Goal: Task Accomplishment & Management: Manage account settings

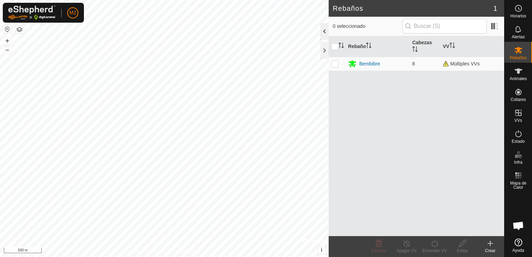
click at [327, 33] on div at bounding box center [324, 31] width 8 height 17
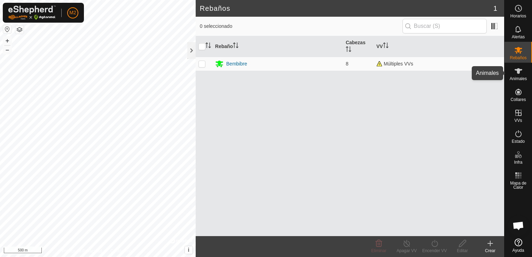
click at [519, 75] on icon at bounding box center [518, 71] width 8 height 8
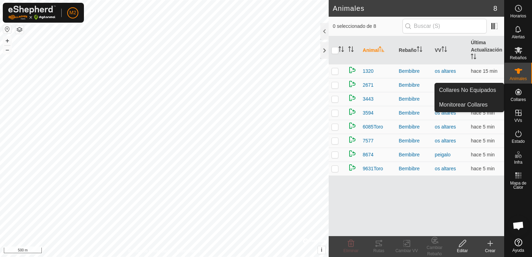
click at [519, 95] on icon at bounding box center [518, 92] width 8 height 8
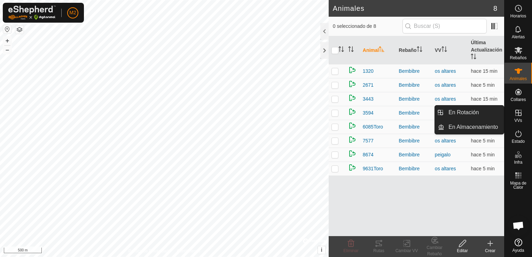
click at [517, 116] on icon at bounding box center [518, 113] width 8 height 8
click at [482, 115] on link "En Rotación" at bounding box center [474, 112] width 60 height 14
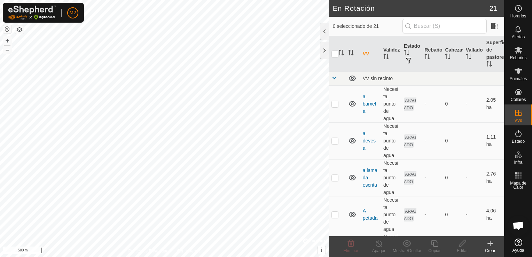
drag, startPoint x: 489, startPoint y: 252, endPoint x: 489, endPoint y: 249, distance: 3.8
click at [489, 249] on div "Crear" at bounding box center [490, 251] width 28 height 6
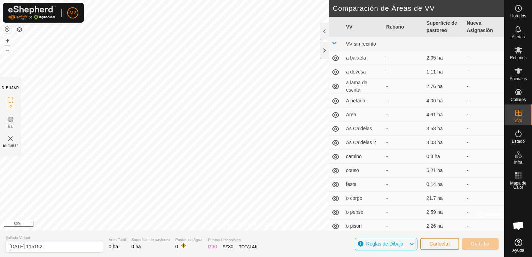
click at [374, 48] on td "VV sin recinto" at bounding box center [423, 44] width 161 height 14
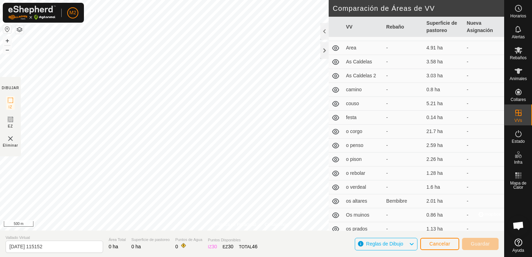
scroll to position [113, 0]
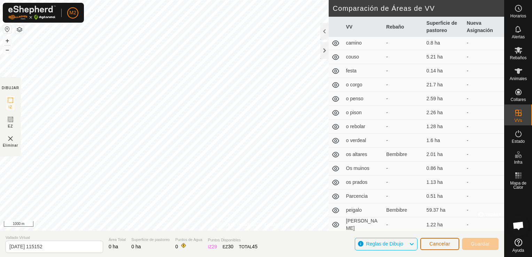
click at [453, 246] on button "Cancelar" at bounding box center [439, 244] width 39 height 12
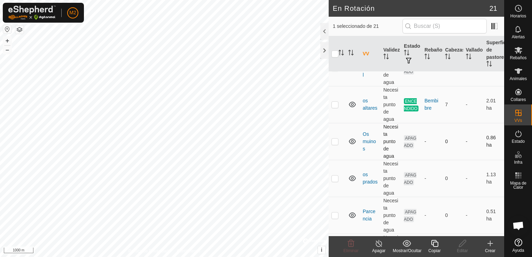
scroll to position [622, 0]
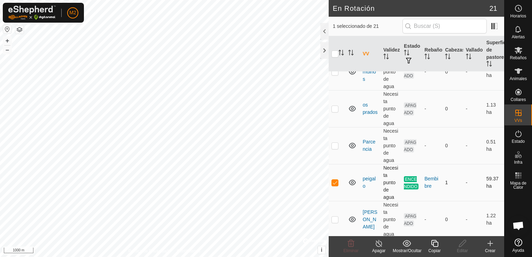
click at [386, 178] on td "Necesita punto de agua" at bounding box center [391, 182] width 21 height 37
click at [361, 177] on td "peigalo" at bounding box center [370, 182] width 21 height 37
click at [332, 182] on p-checkbox at bounding box center [334, 183] width 7 height 6
click at [335, 180] on p-checkbox at bounding box center [334, 183] width 7 height 6
click at [355, 178] on icon at bounding box center [352, 182] width 8 height 8
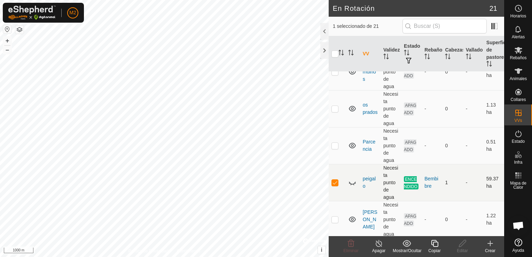
click at [351, 184] on icon at bounding box center [350, 184] width 1 height 1
click at [409, 179] on span "ENCENDIDO" at bounding box center [411, 182] width 15 height 13
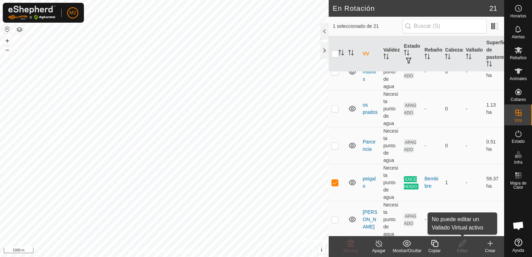
click at [469, 244] on edit-svg-icon at bounding box center [462, 243] width 28 height 8
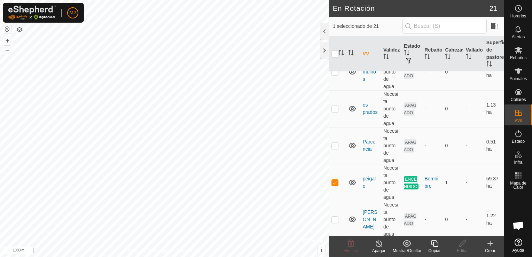
click at [469, 244] on edit-svg-icon at bounding box center [462, 243] width 28 height 8
drag, startPoint x: 469, startPoint y: 244, endPoint x: 462, endPoint y: 244, distance: 6.6
click at [462, 244] on icon at bounding box center [462, 243] width 9 height 8
click at [335, 181] on p-checkbox at bounding box center [334, 183] width 7 height 6
click at [334, 182] on p-checkbox at bounding box center [334, 183] width 7 height 6
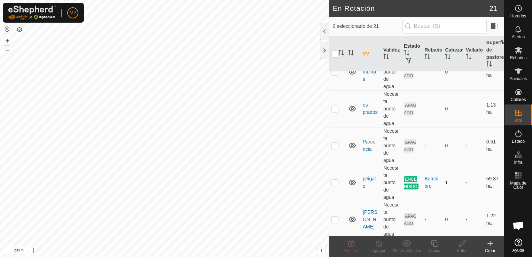
checkbox input "true"
click at [382, 245] on icon at bounding box center [379, 243] width 9 height 8
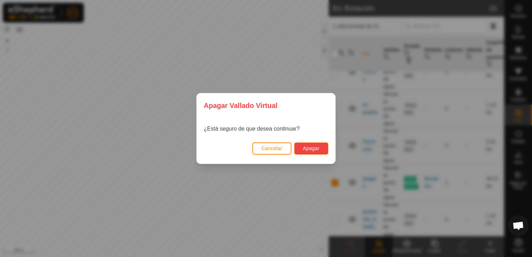
click at [311, 150] on span "Apagar" at bounding box center [311, 149] width 17 height 6
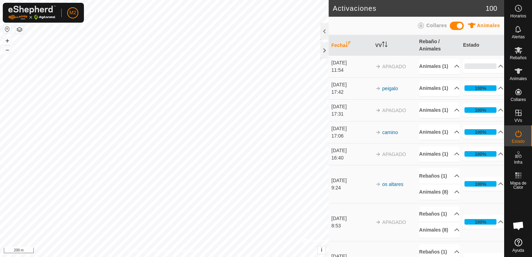
drag, startPoint x: 348, startPoint y: 183, endPoint x: 355, endPoint y: 185, distance: 7.6
click at [348, 154] on div "[DATE]" at bounding box center [351, 150] width 40 height 7
click at [355, 18] on div "Animales Collares" at bounding box center [416, 26] width 175 height 18
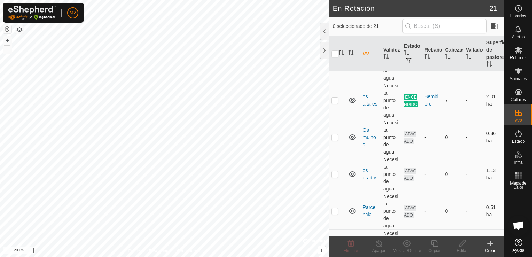
scroll to position [622, 0]
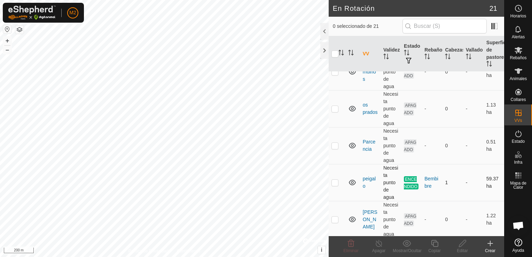
click at [335, 180] on p-checkbox at bounding box center [334, 183] width 7 height 6
checkbox input "true"
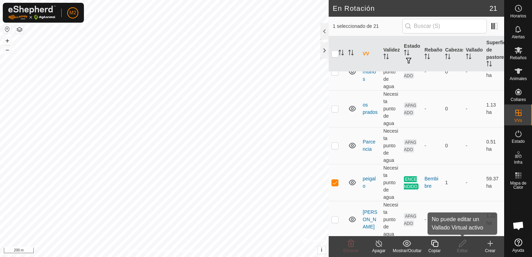
click at [464, 248] on div "Editar" at bounding box center [462, 251] width 28 height 6
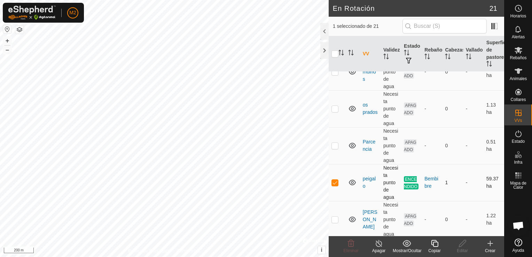
click at [411, 180] on td "ENCENDIDO" at bounding box center [411, 182] width 21 height 37
click at [367, 176] on link "peigalo" at bounding box center [369, 182] width 13 height 13
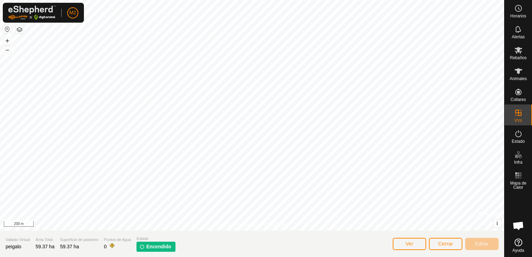
drag, startPoint x: 155, startPoint y: 244, endPoint x: 182, endPoint y: 245, distance: 27.5
click at [155, 244] on span "Encendido" at bounding box center [158, 246] width 25 height 7
click at [439, 242] on span "Cerrar" at bounding box center [445, 244] width 15 height 6
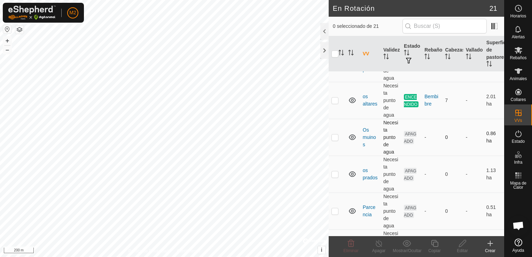
scroll to position [622, 0]
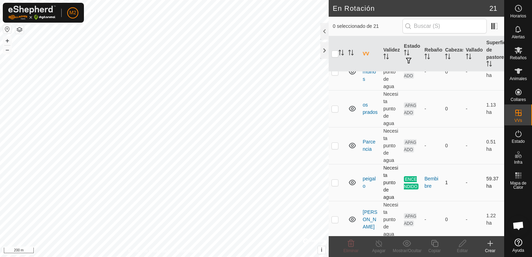
click at [332, 180] on p-checkbox at bounding box center [334, 183] width 7 height 6
checkbox input "true"
click at [379, 248] on div "Apagar" at bounding box center [379, 251] width 28 height 6
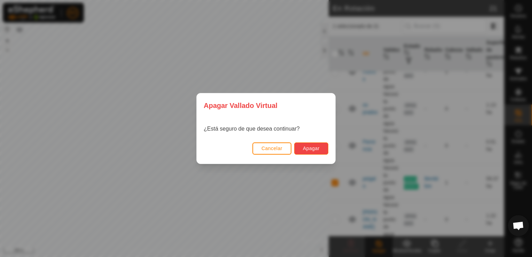
click at [309, 149] on span "Apagar" at bounding box center [311, 149] width 17 height 6
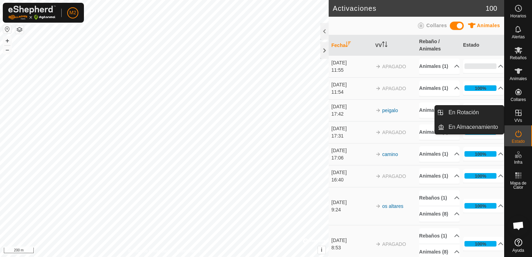
click at [520, 115] on icon at bounding box center [518, 113] width 8 height 8
click at [472, 116] on link "En Rotación" at bounding box center [474, 112] width 60 height 14
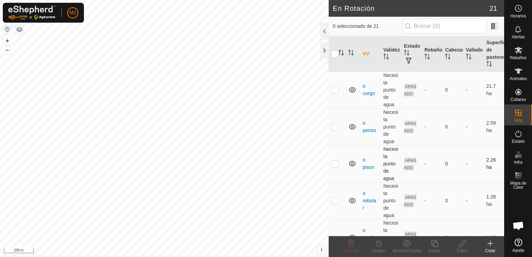
scroll to position [592, 0]
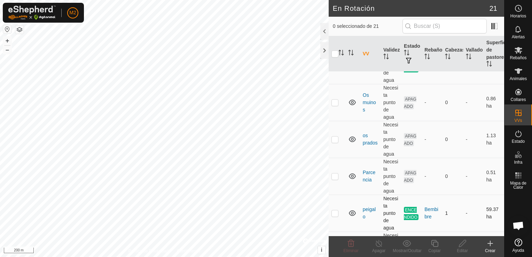
click at [334, 211] on p-checkbox at bounding box center [334, 213] width 7 height 6
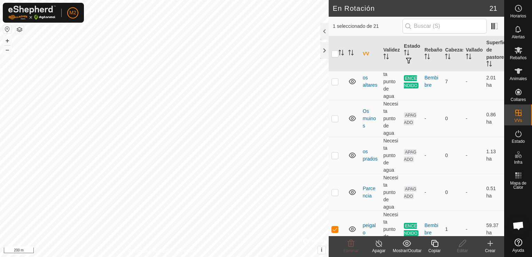
scroll to position [622, 0]
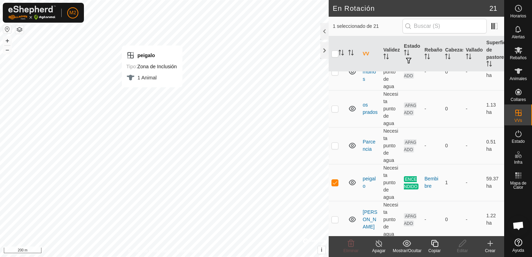
checkbox input "false"
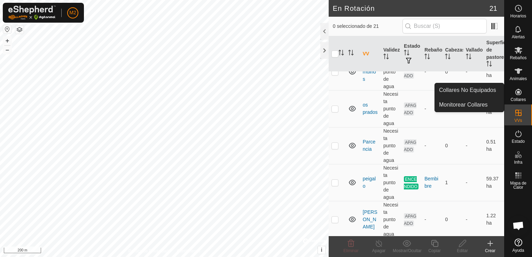
click at [517, 96] on ul "Collares No Equipados Monitorear Collares" at bounding box center [497, 98] width 69 height 29
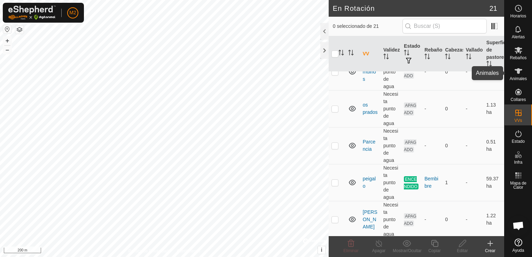
click at [520, 77] on span "Animales" at bounding box center [518, 79] width 17 height 4
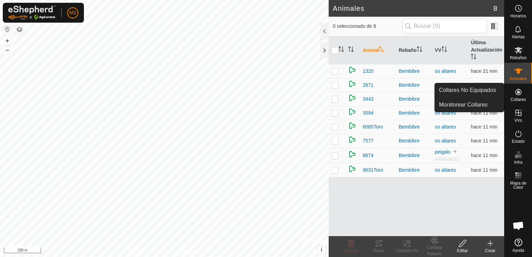
click at [519, 98] on span "Collares" at bounding box center [517, 99] width 15 height 4
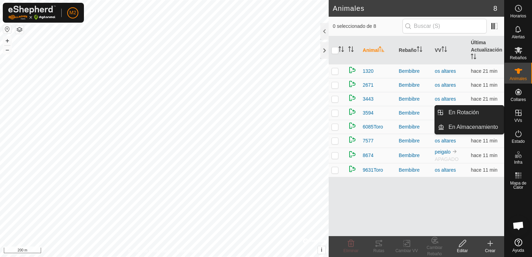
click at [487, 113] on link "En Rotación" at bounding box center [474, 112] width 60 height 14
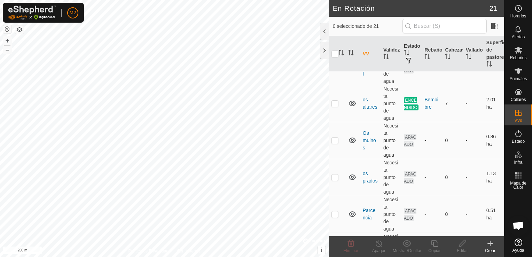
scroll to position [553, 0]
click at [372, 101] on link "os altares" at bounding box center [370, 104] width 15 height 13
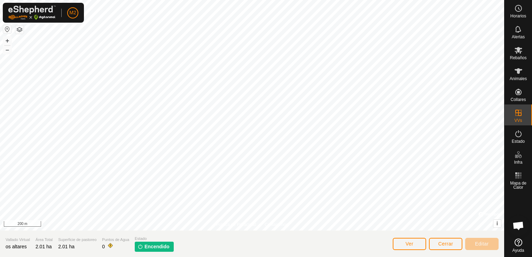
click at [160, 248] on span "Encendido" at bounding box center [156, 246] width 25 height 7
click at [407, 248] on button "Ver" at bounding box center [409, 244] width 33 height 12
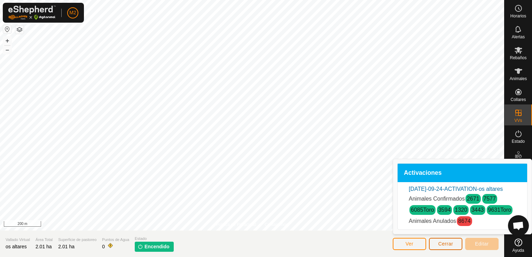
click at [448, 244] on span "Cerrar" at bounding box center [445, 244] width 15 height 6
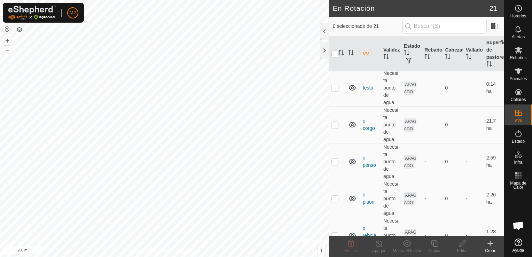
scroll to position [622, 0]
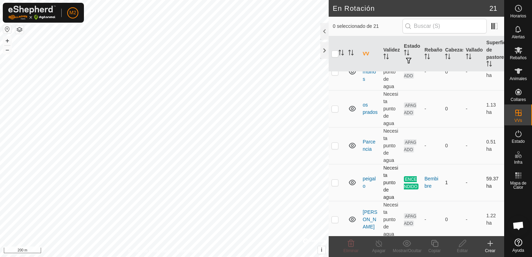
click at [338, 180] on td at bounding box center [337, 182] width 17 height 37
checkbox input "true"
drag, startPoint x: 400, startPoint y: 182, endPoint x: 397, endPoint y: 180, distance: 3.9
click at [401, 181] on td "ENCENDIDO" at bounding box center [411, 182] width 21 height 37
drag, startPoint x: 371, startPoint y: 173, endPoint x: 370, endPoint y: 178, distance: 4.5
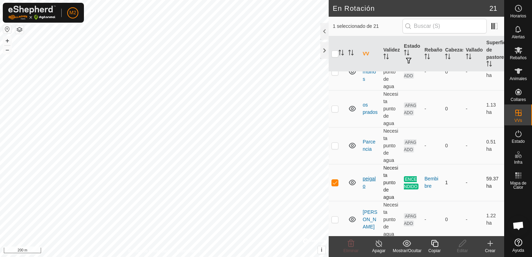
click at [371, 174] on td "peigalo" at bounding box center [370, 182] width 21 height 37
click at [370, 178] on link "peigalo" at bounding box center [369, 182] width 13 height 13
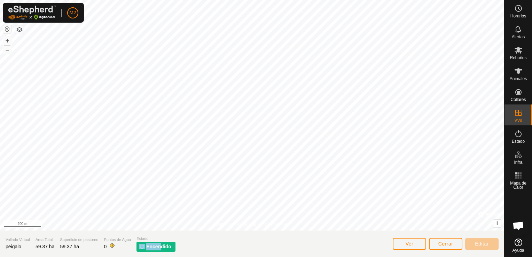
drag, startPoint x: 159, startPoint y: 239, endPoint x: 160, endPoint y: 243, distance: 4.3
click at [160, 243] on div "Estado Encendido" at bounding box center [155, 244] width 39 height 16
click at [160, 249] on span "Encendido" at bounding box center [158, 246] width 25 height 7
drag, startPoint x: 160, startPoint y: 249, endPoint x: 164, endPoint y: 248, distance: 4.2
click at [164, 248] on span "Encendido" at bounding box center [158, 246] width 25 height 7
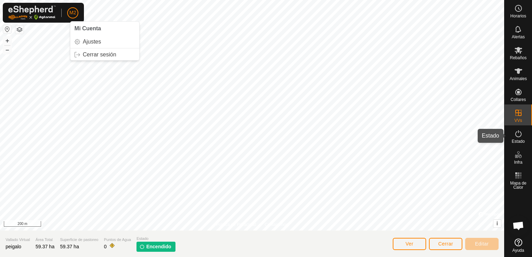
click at [524, 136] on div "Estado" at bounding box center [518, 135] width 28 height 21
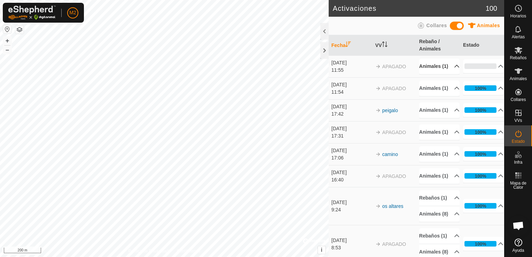
click at [450, 71] on p-accordion-header "Animales (1)" at bounding box center [439, 66] width 40 height 16
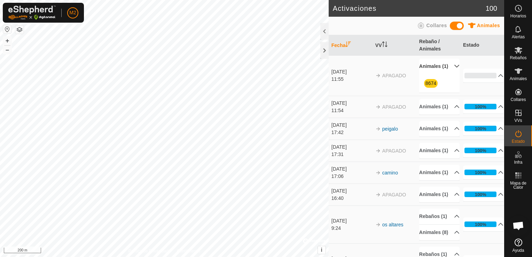
click at [449, 69] on p-accordion-header "Animales (1)" at bounding box center [439, 66] width 40 height 16
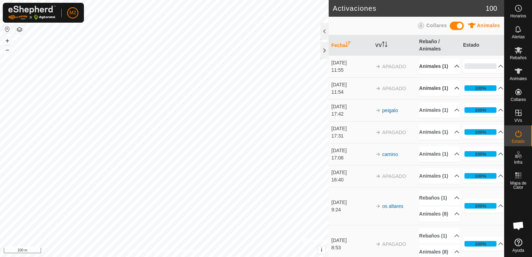
click at [449, 96] on p-accordion-header "Animales (1)" at bounding box center [439, 88] width 40 height 16
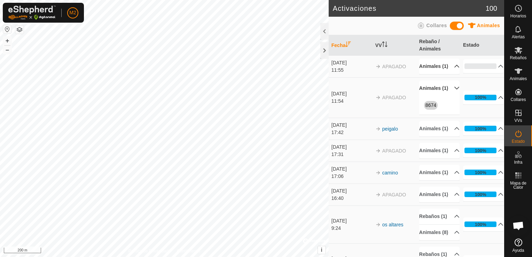
click at [453, 96] on p-accordion-header "Animales (1)" at bounding box center [439, 88] width 40 height 16
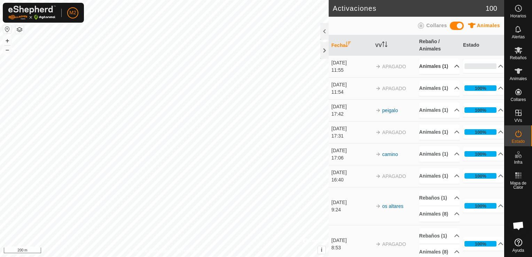
click at [458, 25] on span at bounding box center [457, 26] width 14 height 8
click at [460, 24] on span at bounding box center [457, 26] width 14 height 8
click at [522, 52] on icon at bounding box center [518, 50] width 8 height 8
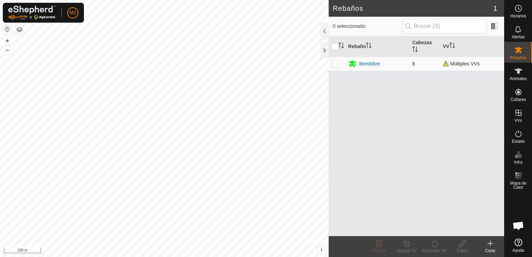
click at [335, 62] on p-checkbox at bounding box center [334, 64] width 7 height 6
checkbox input "true"
click at [518, 33] on icon at bounding box center [518, 29] width 8 height 8
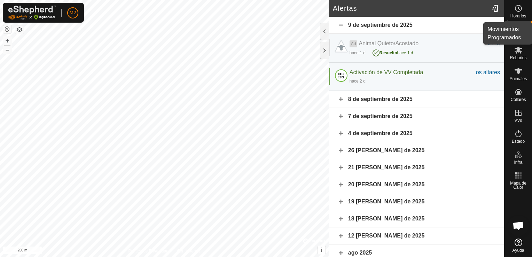
click at [517, 10] on icon at bounding box center [518, 8] width 8 height 8
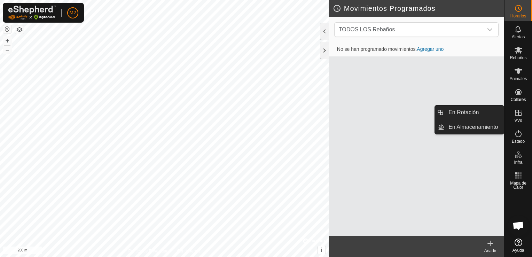
click at [515, 114] on icon at bounding box center [518, 113] width 8 height 8
click at [464, 113] on link "En Rotación" at bounding box center [474, 112] width 60 height 14
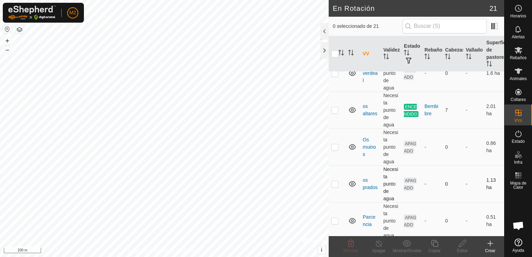
scroll to position [622, 0]
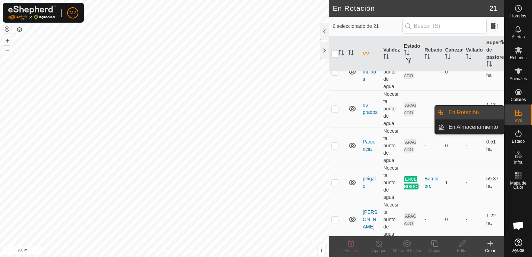
click at [474, 109] on span "En Rotación" at bounding box center [463, 112] width 30 height 8
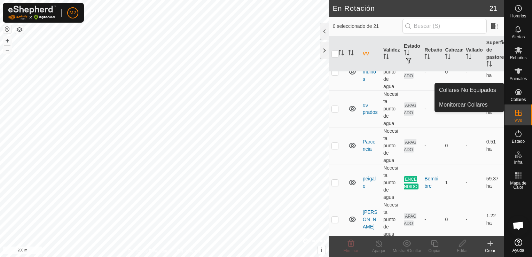
click at [520, 91] on div "Collares" at bounding box center [518, 94] width 28 height 21
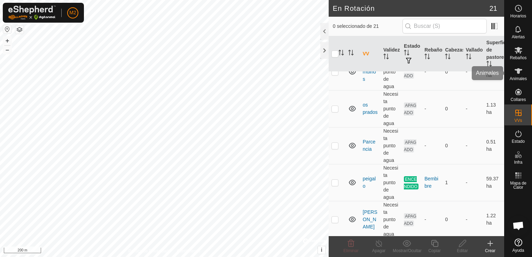
click at [514, 68] on icon at bounding box center [518, 71] width 8 height 8
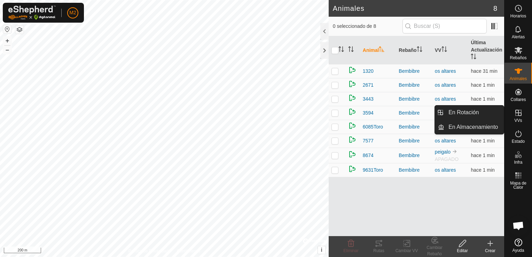
click at [521, 113] on icon at bounding box center [518, 113] width 8 height 8
click at [476, 110] on link "En Rotación" at bounding box center [474, 112] width 60 height 14
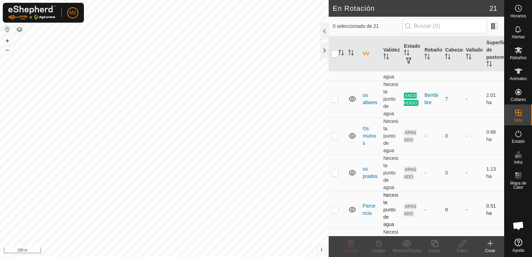
scroll to position [622, 0]
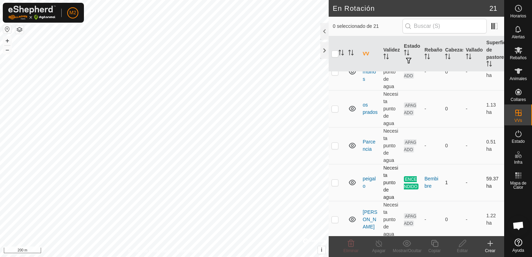
click at [413, 180] on td "ENCENDIDO" at bounding box center [411, 182] width 21 height 37
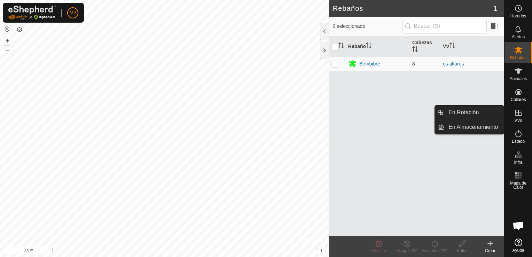
click at [518, 112] on icon at bounding box center [518, 113] width 8 height 8
click at [483, 115] on link "En Rotación" at bounding box center [474, 112] width 60 height 14
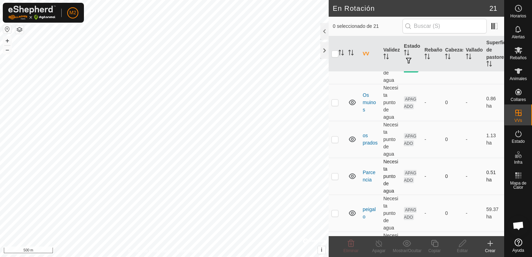
scroll to position [622, 0]
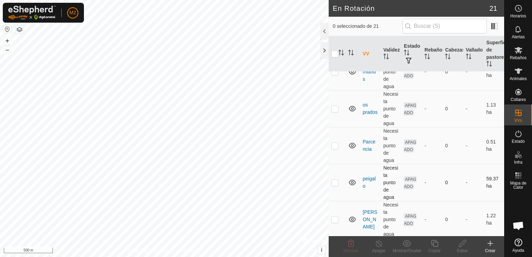
click at [338, 179] on td at bounding box center [337, 182] width 17 height 37
checkbox input "true"
click at [458, 246] on icon at bounding box center [462, 243] width 9 height 8
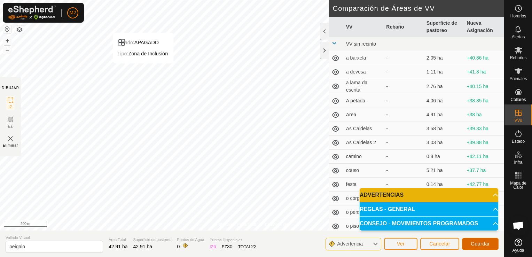
click at [490, 243] on button "Guardar" at bounding box center [480, 244] width 37 height 12
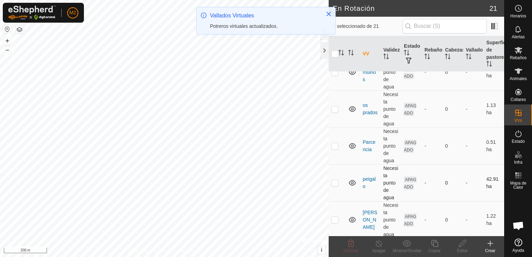
scroll to position [622, 0]
click at [337, 183] on p-checkbox at bounding box center [334, 183] width 7 height 6
checkbox input "true"
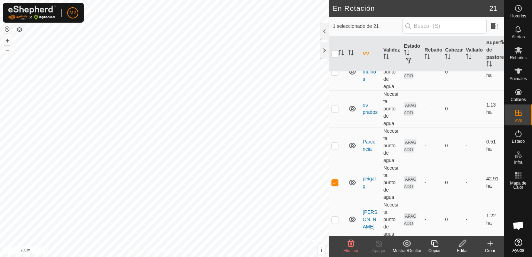
click at [364, 178] on link "peigalo" at bounding box center [369, 182] width 13 height 13
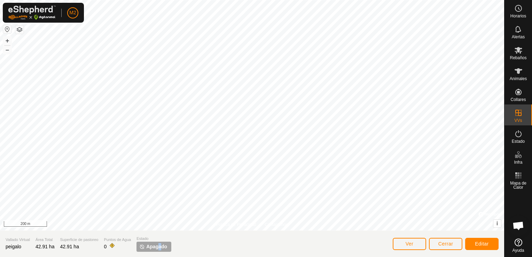
click at [159, 246] on span "Apagado" at bounding box center [156, 246] width 21 height 7
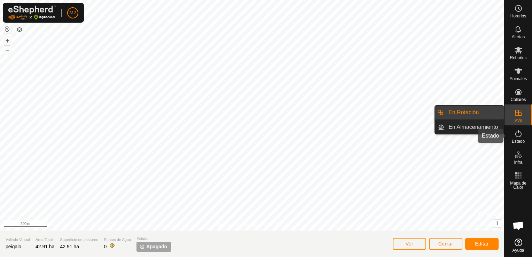
click at [518, 132] on icon at bounding box center [518, 134] width 8 height 8
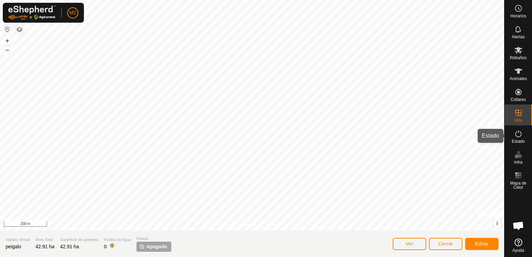
click at [516, 134] on icon at bounding box center [518, 134] width 8 height 8
click at [514, 66] on es-animals-svg-icon at bounding box center [518, 70] width 13 height 11
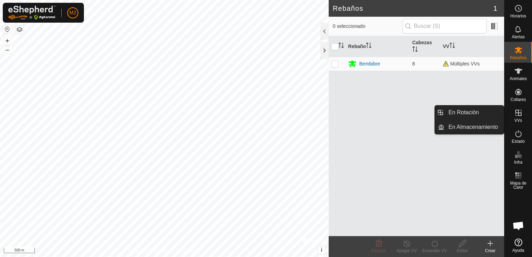
click at [522, 110] on icon at bounding box center [518, 113] width 8 height 8
click at [490, 115] on link "En Rotación" at bounding box center [474, 112] width 60 height 14
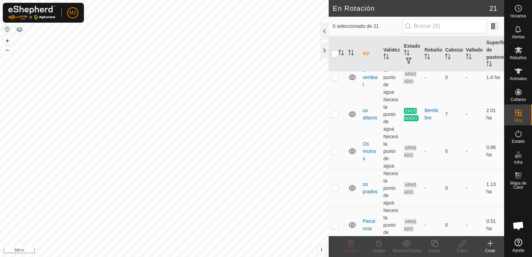
scroll to position [622, 0]
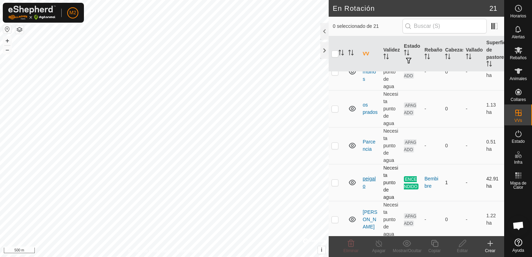
click at [367, 179] on link "peigalo" at bounding box center [369, 182] width 13 height 13
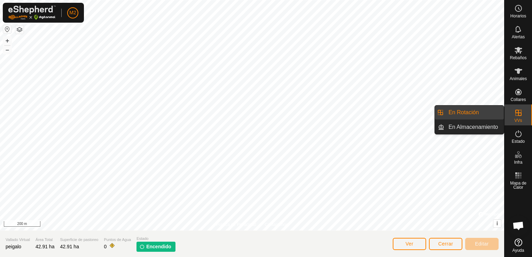
click at [513, 114] on es-virtualpaddocks-svg-icon at bounding box center [518, 112] width 13 height 11
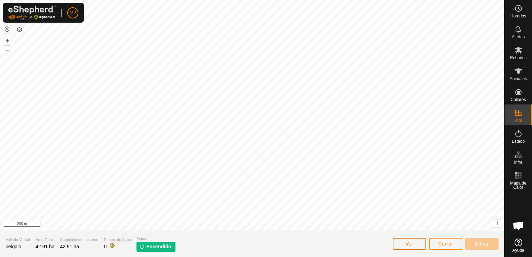
click at [415, 245] on button "Ver" at bounding box center [409, 244] width 33 height 12
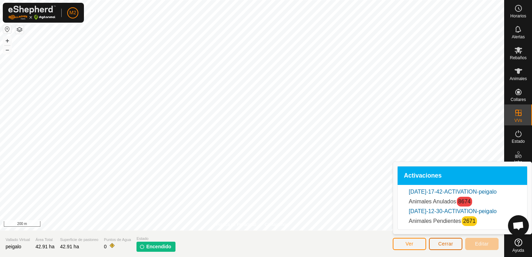
drag, startPoint x: 453, startPoint y: 241, endPoint x: 508, endPoint y: 165, distance: 94.1
click at [452, 241] on span "Cerrar" at bounding box center [445, 244] width 15 height 6
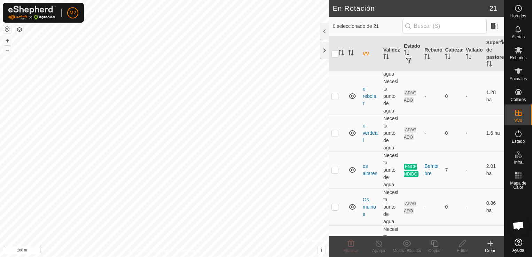
scroll to position [622, 0]
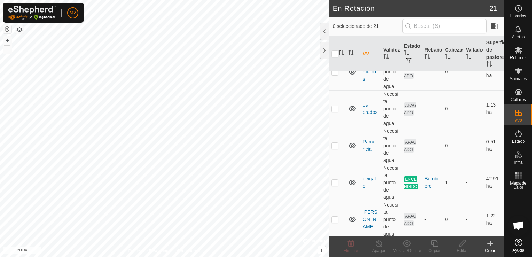
click at [490, 248] on div "Crear" at bounding box center [490, 251] width 28 height 6
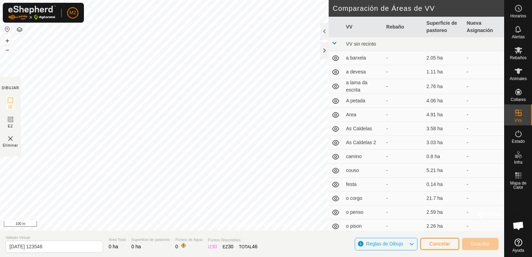
click at [320, 34] on div at bounding box center [324, 31] width 8 height 17
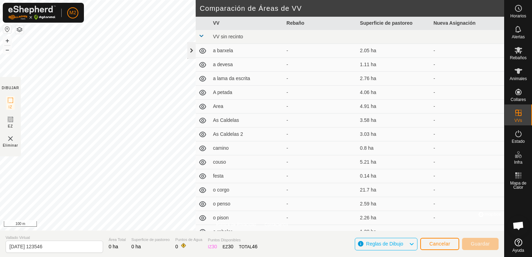
click at [192, 50] on div at bounding box center [191, 50] width 8 height 17
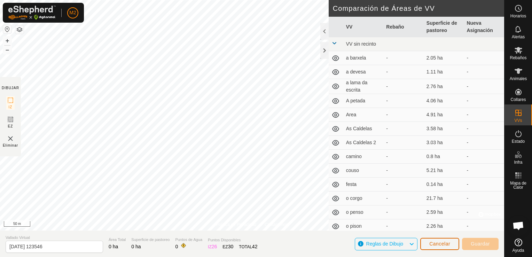
click at [446, 246] on span "Cancelar" at bounding box center [439, 244] width 21 height 6
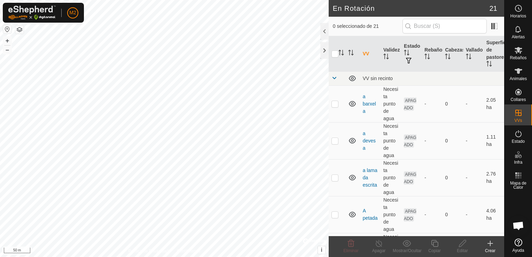
click at [493, 249] on div "Crear" at bounding box center [490, 251] width 28 height 6
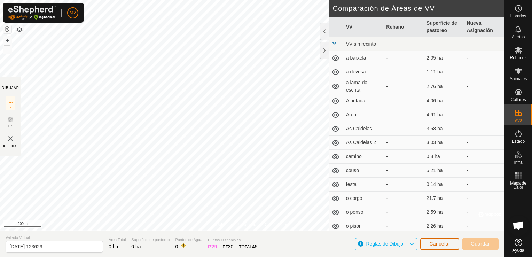
click at [434, 244] on span "Cancelar" at bounding box center [439, 244] width 21 height 6
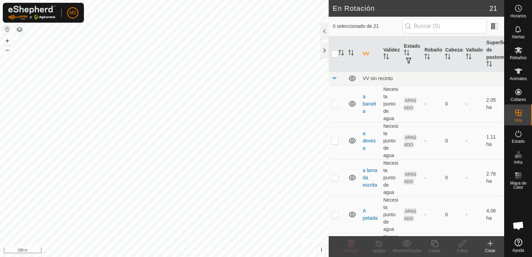
click at [494, 243] on create-svg-icon at bounding box center [490, 243] width 28 height 8
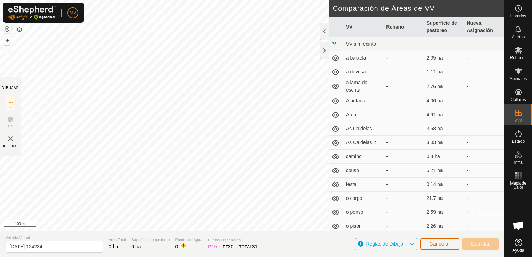
click at [439, 242] on span "Cancelar" at bounding box center [439, 244] width 21 height 6
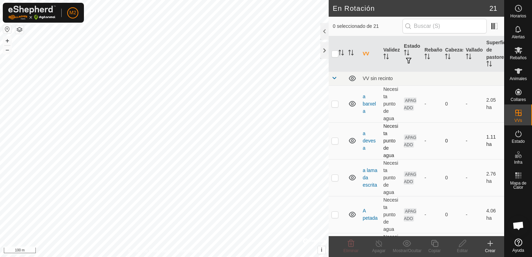
click at [333, 133] on div "En Rotación 21 0 seleccionado de 21 VV Validez Estado Rebaño Cabezas Vallado Su…" at bounding box center [252, 128] width 504 height 257
click at [489, 243] on icon at bounding box center [490, 243] width 5 height 0
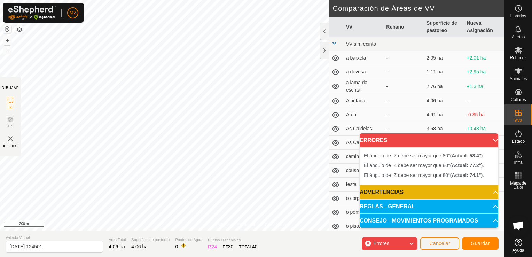
click at [486, 138] on p-accordion-header "ERRORES" at bounding box center [429, 140] width 139 height 14
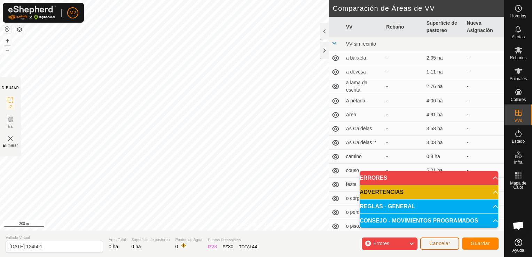
click at [438, 240] on button "Cancelar" at bounding box center [439, 243] width 39 height 12
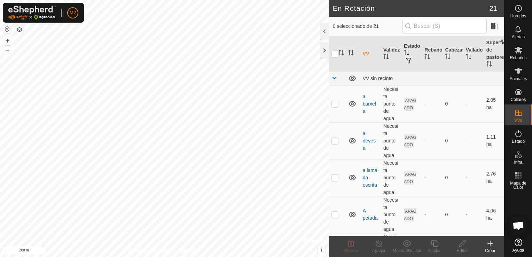
click at [486, 245] on create-svg-icon at bounding box center [490, 243] width 28 height 8
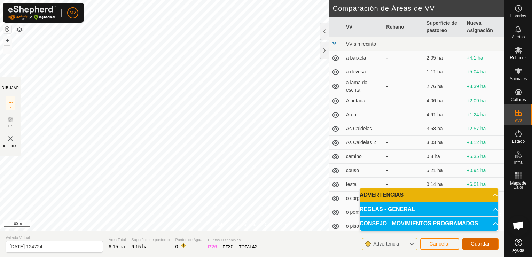
click at [484, 242] on span "Guardar" at bounding box center [480, 244] width 19 height 6
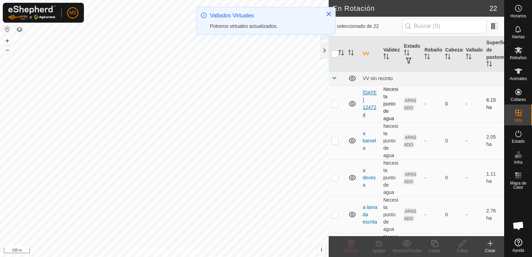
click at [366, 107] on link "2025-09-11 124724" at bounding box center [370, 104] width 14 height 28
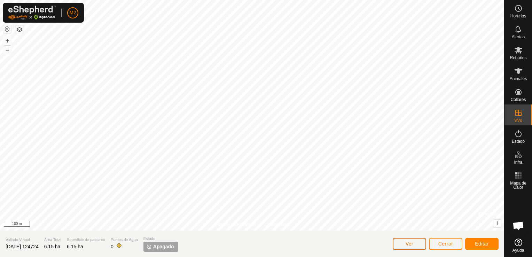
click at [416, 244] on button "Ver" at bounding box center [409, 244] width 33 height 12
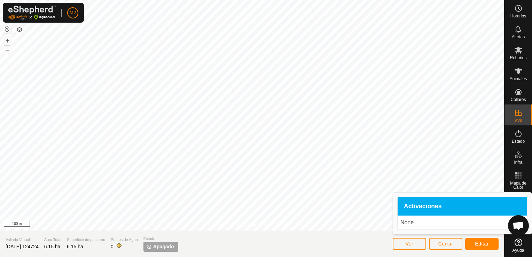
click at [417, 221] on p "None" at bounding box center [462, 222] width 124 height 8
click at [476, 244] on span "Editar" at bounding box center [482, 244] width 14 height 6
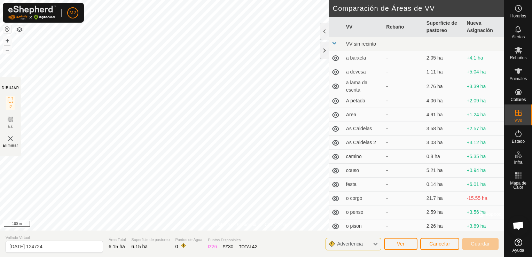
scroll to position [113, 0]
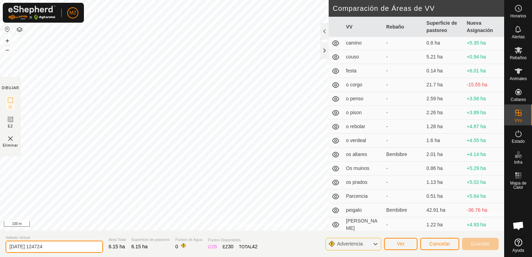
drag, startPoint x: 63, startPoint y: 242, endPoint x: 0, endPoint y: 252, distance: 63.4
click at [0, 252] on html "M2 Horarios Alertas Rebaños Animales Collares VVs Estado Infra Mapa de Calor Ay…" at bounding box center [266, 128] width 532 height 257
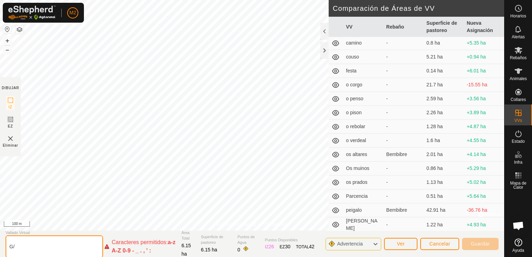
type input "G"
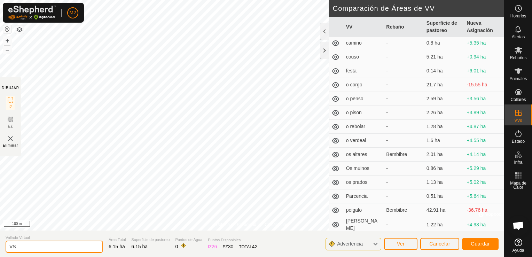
type input "V"
type input "Casets fornelos"
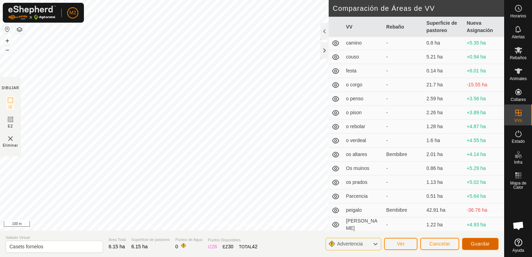
click at [479, 244] on span "Guardar" at bounding box center [480, 244] width 19 height 6
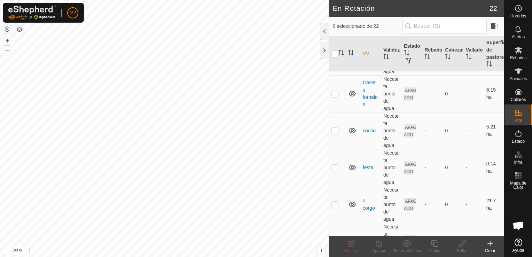
scroll to position [383, 0]
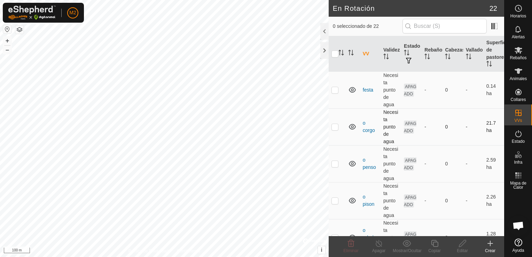
checkbox input "true"
checkbox input "false"
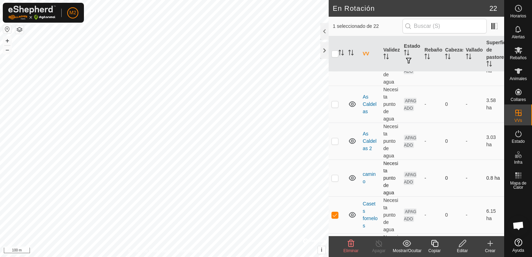
scroll to position [242, 0]
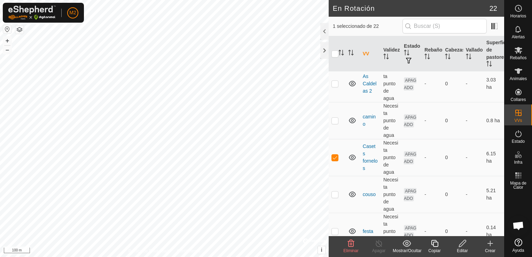
click at [351, 254] on div "Eliminar" at bounding box center [351, 246] width 28 height 21
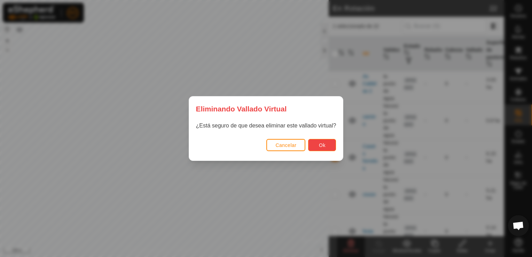
click at [322, 142] on span "Ok" at bounding box center [322, 145] width 7 height 6
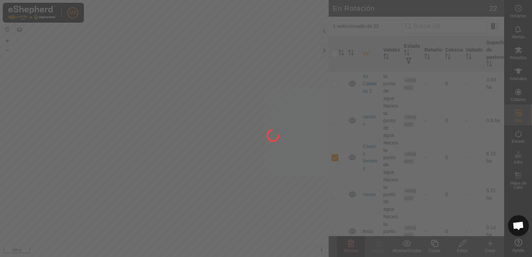
checkbox input "false"
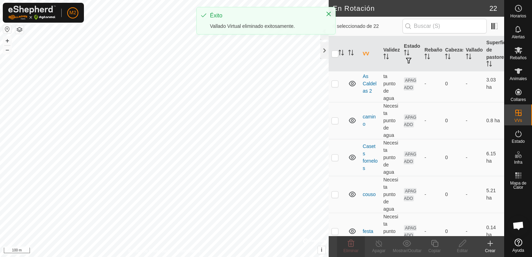
click at [358, 56] on div "En Rotación 22 0 seleccionado de 22 VV Validez Estado Rebaño Cabezas Vallado Su…" at bounding box center [252, 128] width 504 height 257
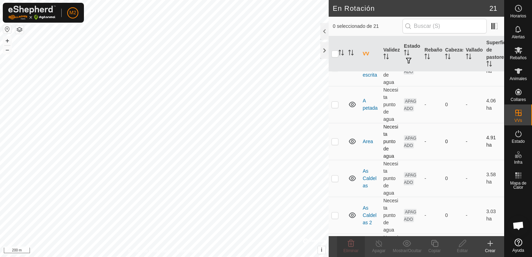
scroll to position [102, 0]
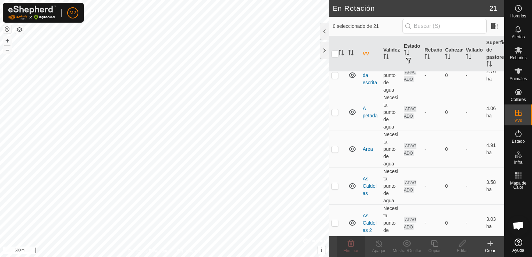
click at [21, 29] on button "button" at bounding box center [19, 29] width 8 height 8
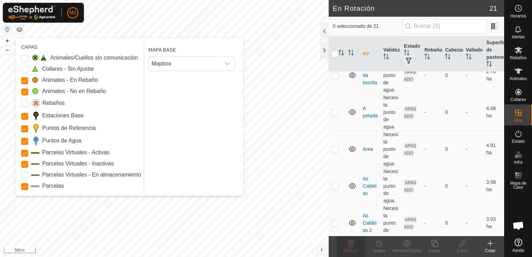
click at [19, 27] on button "button" at bounding box center [19, 29] width 8 height 8
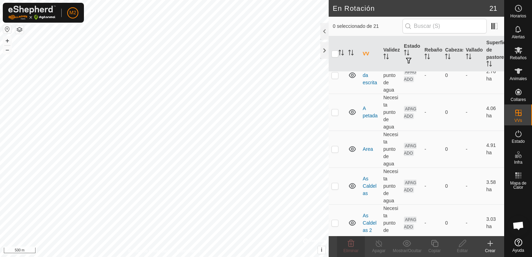
click at [7, 29] on button "button" at bounding box center [7, 29] width 8 height 8
click at [489, 244] on icon at bounding box center [490, 243] width 8 height 8
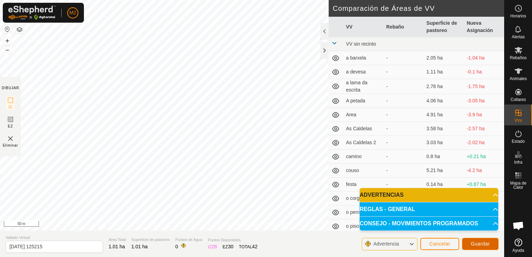
click at [477, 243] on span "Guardar" at bounding box center [480, 244] width 19 height 6
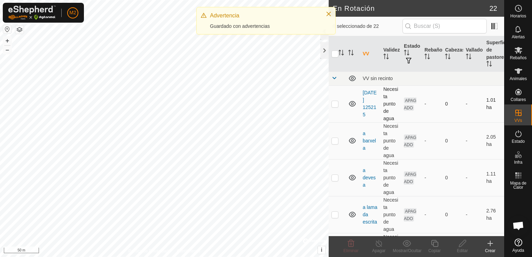
click at [366, 104] on td "2025-09-11 125215" at bounding box center [370, 103] width 21 height 37
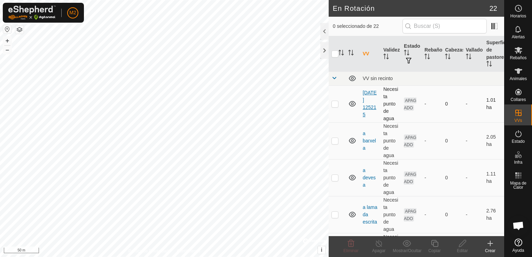
click at [368, 100] on link "2025-09-11 125215" at bounding box center [370, 104] width 14 height 28
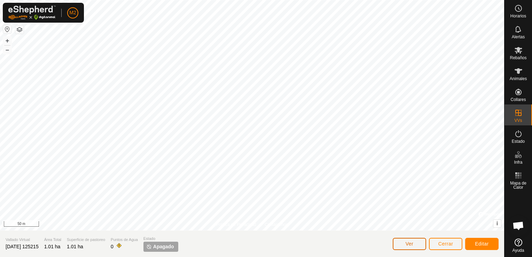
click at [409, 243] on span "Ver" at bounding box center [410, 244] width 8 height 6
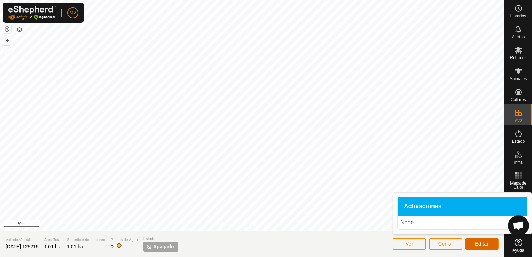
click at [478, 243] on span "Editar" at bounding box center [482, 244] width 14 height 6
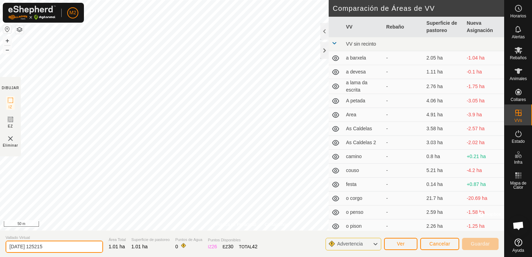
drag, startPoint x: 52, startPoint y: 247, endPoint x: 3, endPoint y: 249, distance: 49.5
click at [3, 249] on section "Vallado Virtual 2025-09-11 125215 Área Total 1.01 ha Superficie de pastoreo 1.0…" at bounding box center [252, 243] width 504 height 26
type input "2"
type input "prados oporto"
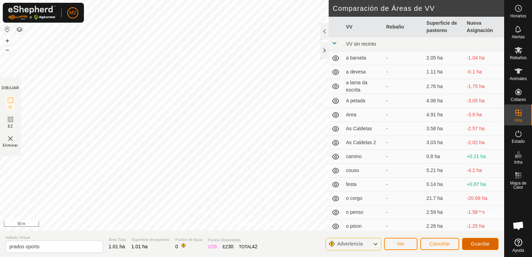
click at [482, 241] on span "Guardar" at bounding box center [480, 244] width 19 height 6
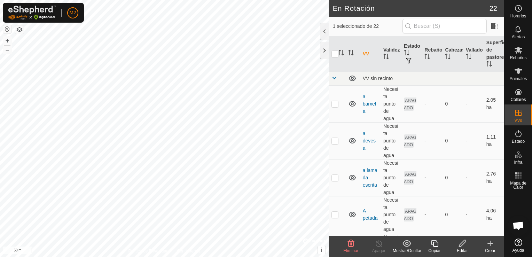
checkbox input "false"
checkbox input "true"
click at [488, 240] on icon at bounding box center [490, 243] width 8 height 8
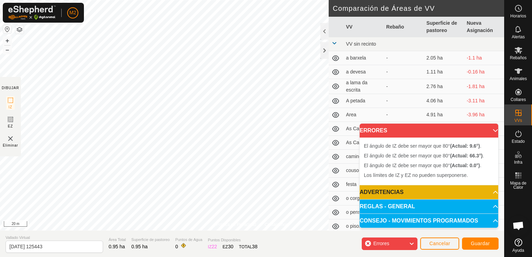
click at [171, 0] on html "M2 Horarios Alertas Rebaños Animales Collares VVs Estado Infra Mapa de Calor Ay…" at bounding box center [266, 128] width 532 height 257
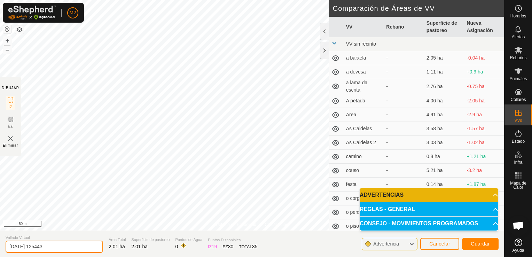
drag, startPoint x: 62, startPoint y: 247, endPoint x: 3, endPoint y: 243, distance: 59.3
click at [3, 243] on section "Vallado Virtual 2025-09-11 125443 Área Total 2.01 ha Superficie de pastoreo 2.0…" at bounding box center [252, 243] width 504 height 26
type input "albino"
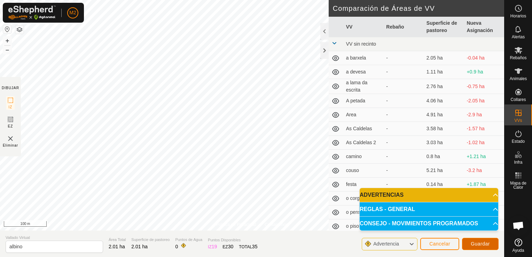
click at [481, 242] on span "Guardar" at bounding box center [480, 244] width 19 height 6
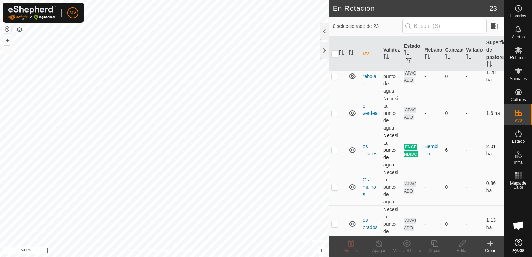
scroll to position [487, 0]
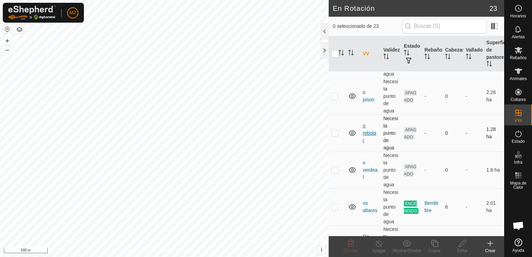
click at [373, 130] on link "o rebolar" at bounding box center [370, 133] width 14 height 20
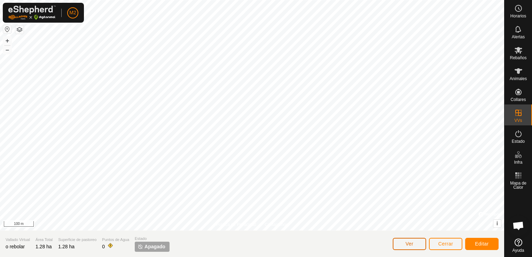
click at [412, 243] on span "Ver" at bounding box center [410, 244] width 8 height 6
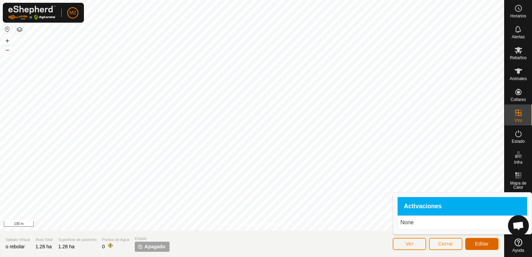
click at [483, 244] on span "Editar" at bounding box center [482, 244] width 14 height 6
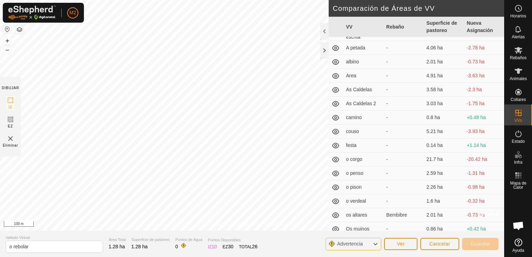
scroll to position [127, 0]
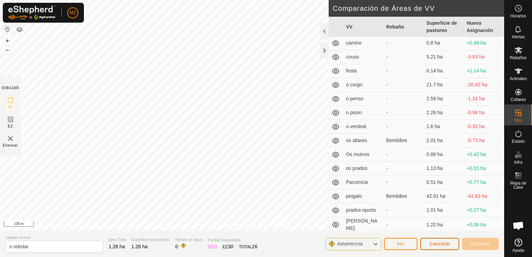
click at [453, 245] on button "Cancelar" at bounding box center [439, 244] width 39 height 12
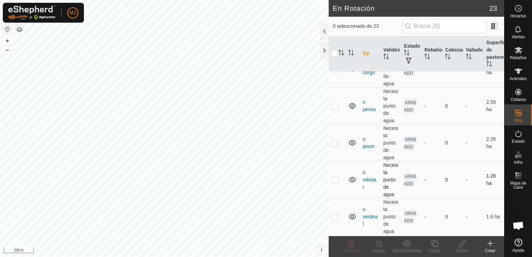
scroll to position [453, 0]
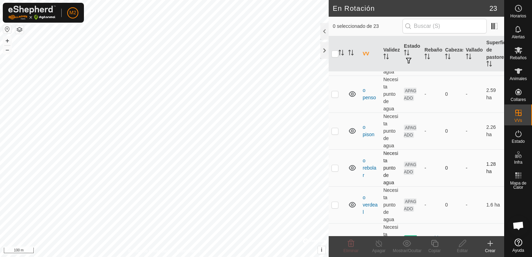
click at [352, 166] on icon at bounding box center [352, 168] width 8 height 8
click at [352, 164] on icon at bounding box center [352, 168] width 8 height 8
click at [353, 166] on icon at bounding box center [352, 168] width 8 height 8
click at [353, 165] on icon at bounding box center [352, 168] width 8 height 8
click at [492, 245] on icon at bounding box center [490, 243] width 8 height 8
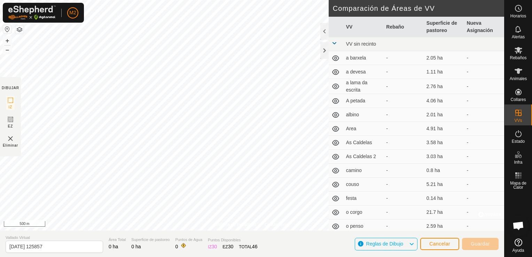
click at [337, 225] on icon at bounding box center [335, 226] width 8 height 8
click at [337, 226] on icon at bounding box center [335, 226] width 8 height 8
click at [335, 198] on icon at bounding box center [335, 199] width 7 height 6
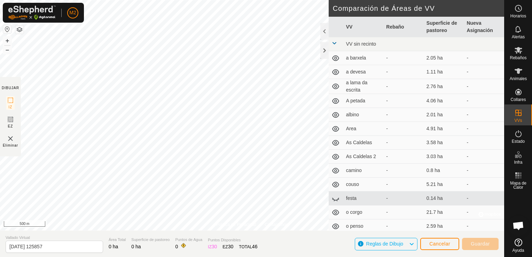
click at [335, 198] on icon at bounding box center [335, 198] width 8 height 8
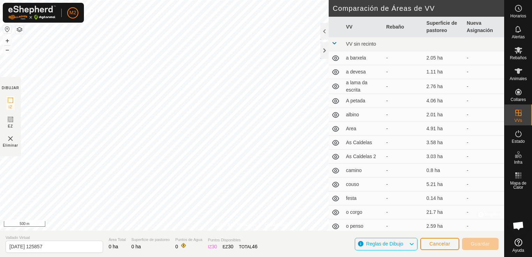
click at [334, 185] on icon at bounding box center [335, 184] width 8 height 8
click at [333, 169] on icon at bounding box center [335, 171] width 7 height 6
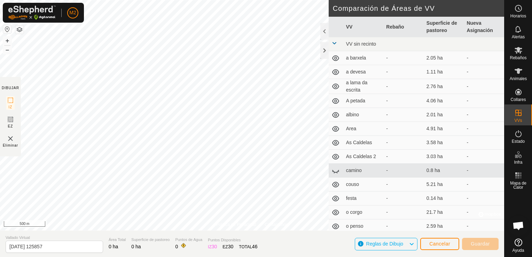
click at [334, 168] on icon at bounding box center [335, 170] width 8 height 8
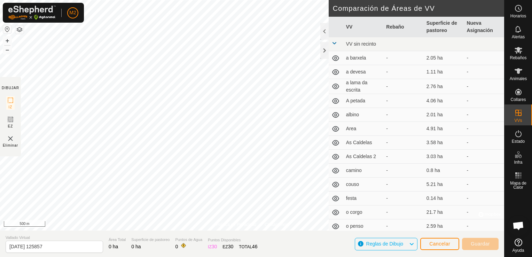
click at [336, 153] on icon at bounding box center [335, 156] width 8 height 8
click at [337, 157] on icon at bounding box center [335, 156] width 8 height 8
click at [338, 128] on icon at bounding box center [335, 129] width 8 height 8
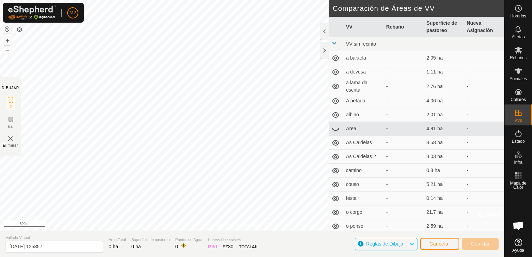
click at [338, 128] on icon at bounding box center [335, 129] width 8 height 8
click at [335, 72] on icon at bounding box center [335, 72] width 8 height 8
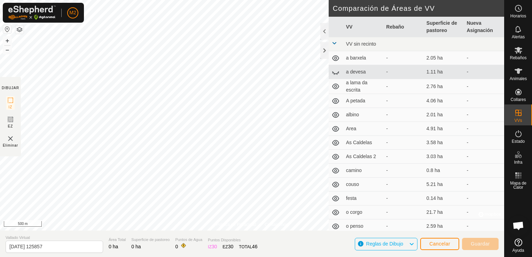
click at [335, 72] on icon at bounding box center [335, 72] width 8 height 8
click at [336, 60] on icon at bounding box center [335, 58] width 8 height 8
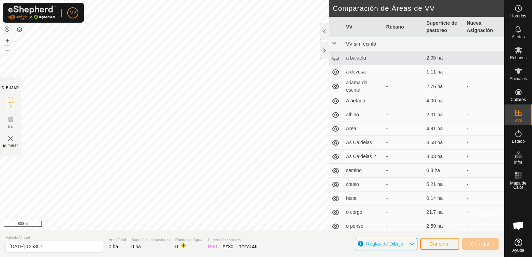
click at [336, 60] on icon at bounding box center [335, 58] width 7 height 3
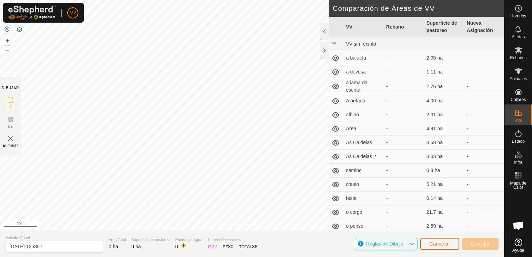
click at [439, 243] on span "Cancelar" at bounding box center [439, 244] width 21 height 6
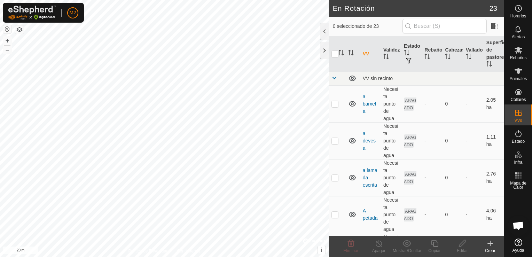
click at [486, 246] on icon at bounding box center [490, 243] width 8 height 8
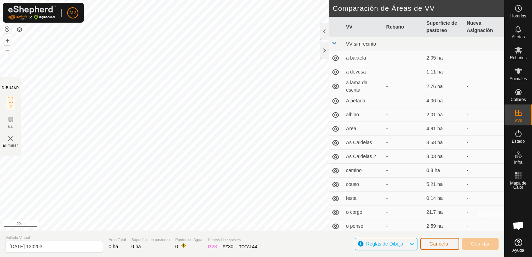
click at [453, 244] on button "Cancelar" at bounding box center [439, 244] width 39 height 12
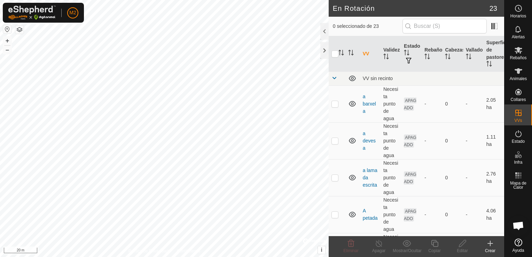
click at [491, 240] on icon at bounding box center [490, 243] width 8 height 8
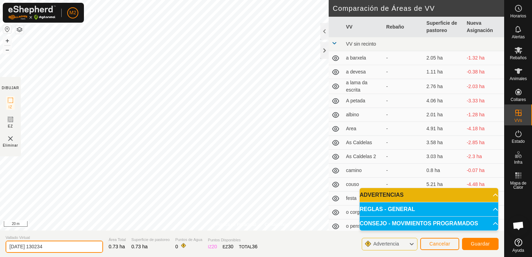
drag, startPoint x: 68, startPoint y: 244, endPoint x: 5, endPoint y: 242, distance: 63.1
click at [5, 242] on section "Vallado Virtual 2025-09-11 130234 Área Total 0.73 ha Superficie de pastoreo 0.7…" at bounding box center [252, 243] width 504 height 26
type input "b"
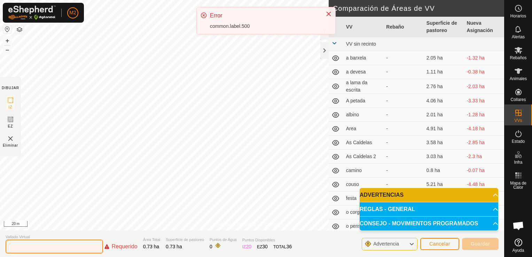
click at [79, 249] on input "text" at bounding box center [54, 247] width 97 height 14
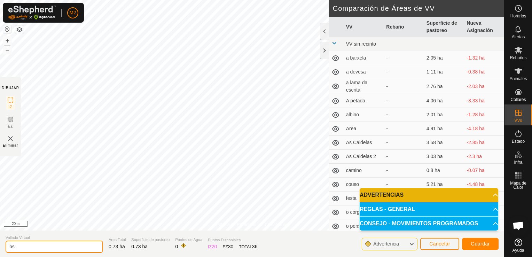
type input "b"
type input "jovita"
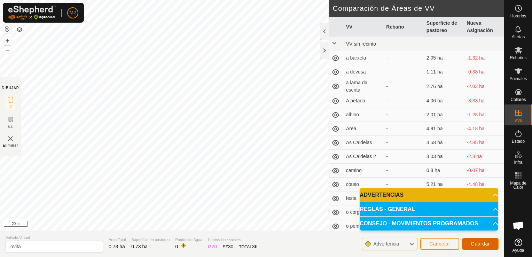
click at [486, 245] on span "Guardar" at bounding box center [480, 244] width 19 height 6
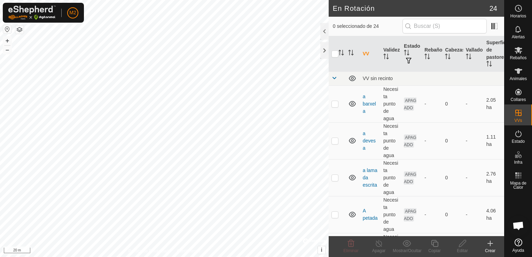
click at [499, 241] on create-svg-icon at bounding box center [490, 243] width 28 height 8
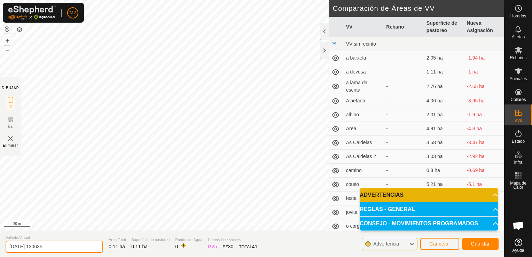
drag, startPoint x: 75, startPoint y: 247, endPoint x: -1, endPoint y: 249, distance: 76.6
click at [0, 249] on html "M2 Horarios Alertas Rebaños Animales Collares VVs Estado Infra Mapa de Calor Ay…" at bounding box center [266, 128] width 532 height 257
type input "Lalin"
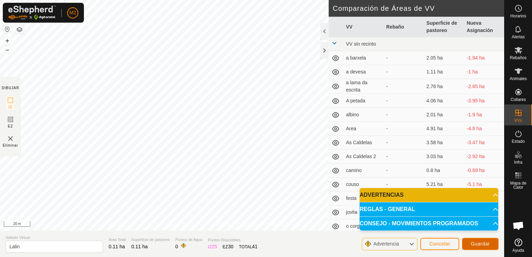
click at [493, 244] on button "Guardar" at bounding box center [480, 244] width 37 height 12
